Goal: Book appointment/travel/reservation

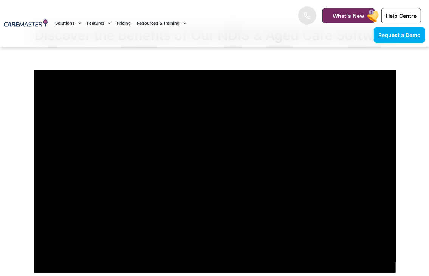
scroll to position [573, 0]
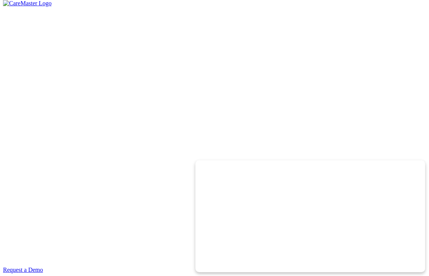
scroll to position [1763, 0]
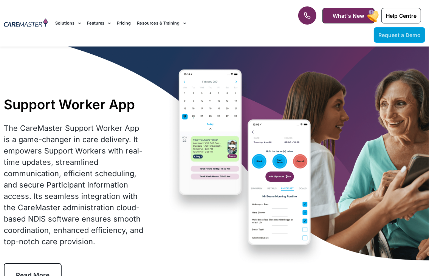
click at [386, 36] on span "Request a Demo" at bounding box center [400, 35] width 42 height 6
